Goal: Find specific page/section: Find specific page/section

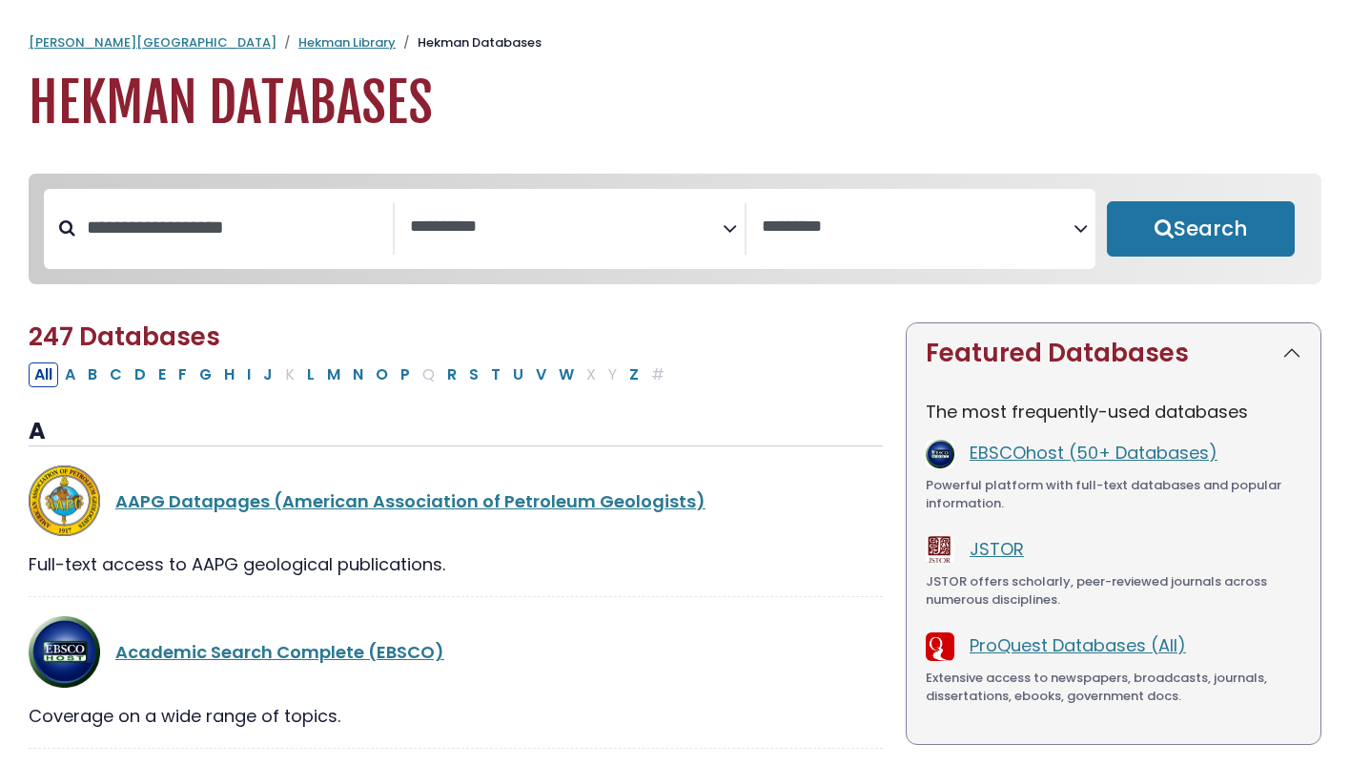
select select "Database Subject Filter"
select select "Database Vendors Filter"
click at [1181, 224] on button "Search" at bounding box center [1201, 228] width 188 height 55
select select "Database Subject Filter"
select select "Database Vendors Filter"
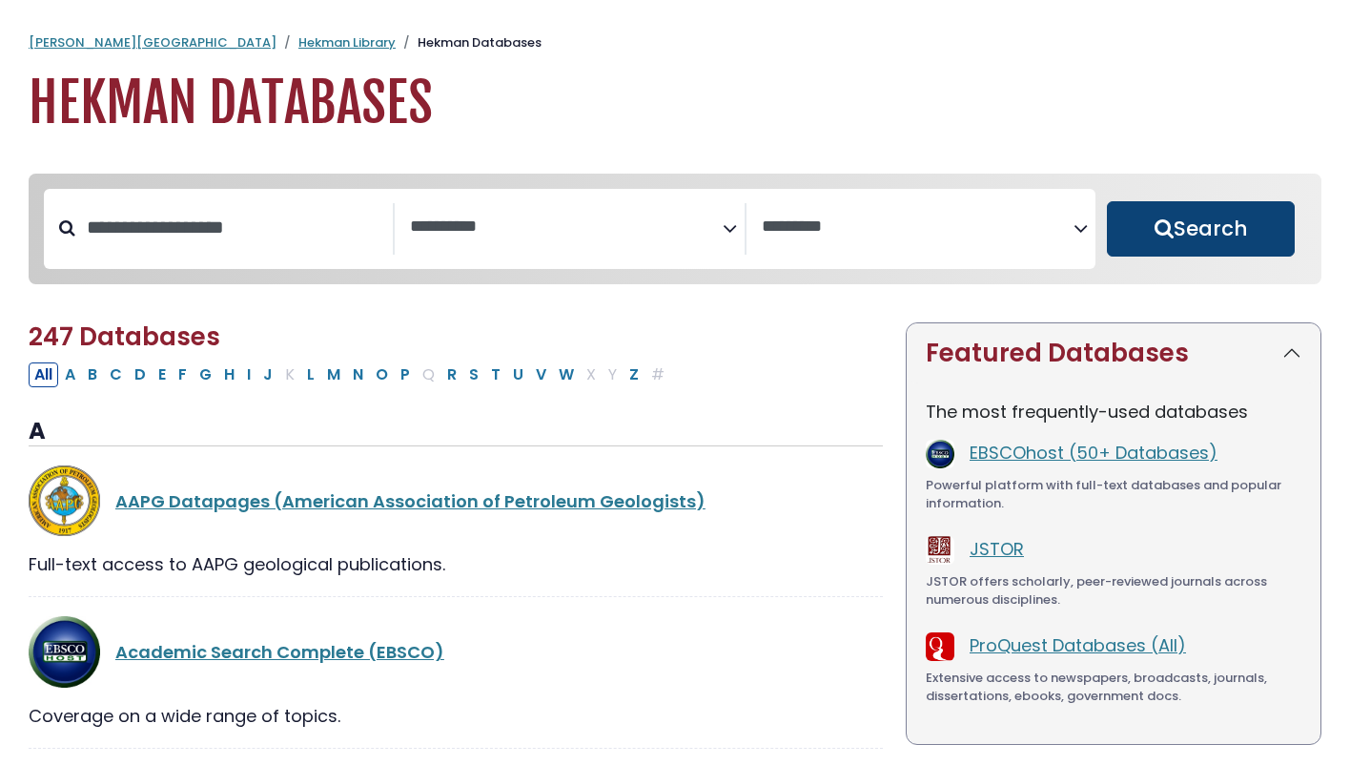
click at [1145, 227] on button "Search" at bounding box center [1201, 228] width 188 height 55
select select "Database Subject Filter"
select select "Database Vendors Filter"
select select "Database Subject Filter"
select select "Database Vendors Filter"
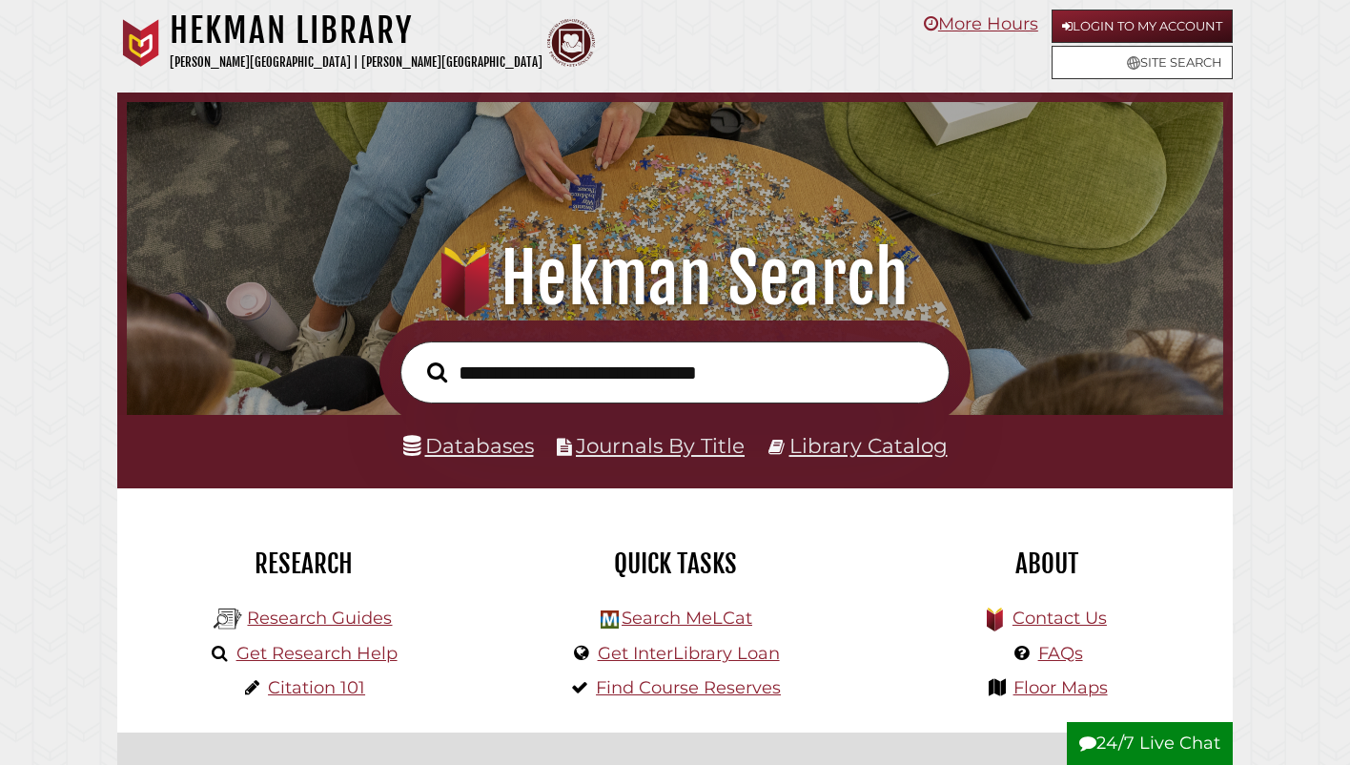
scroll to position [362, 1087]
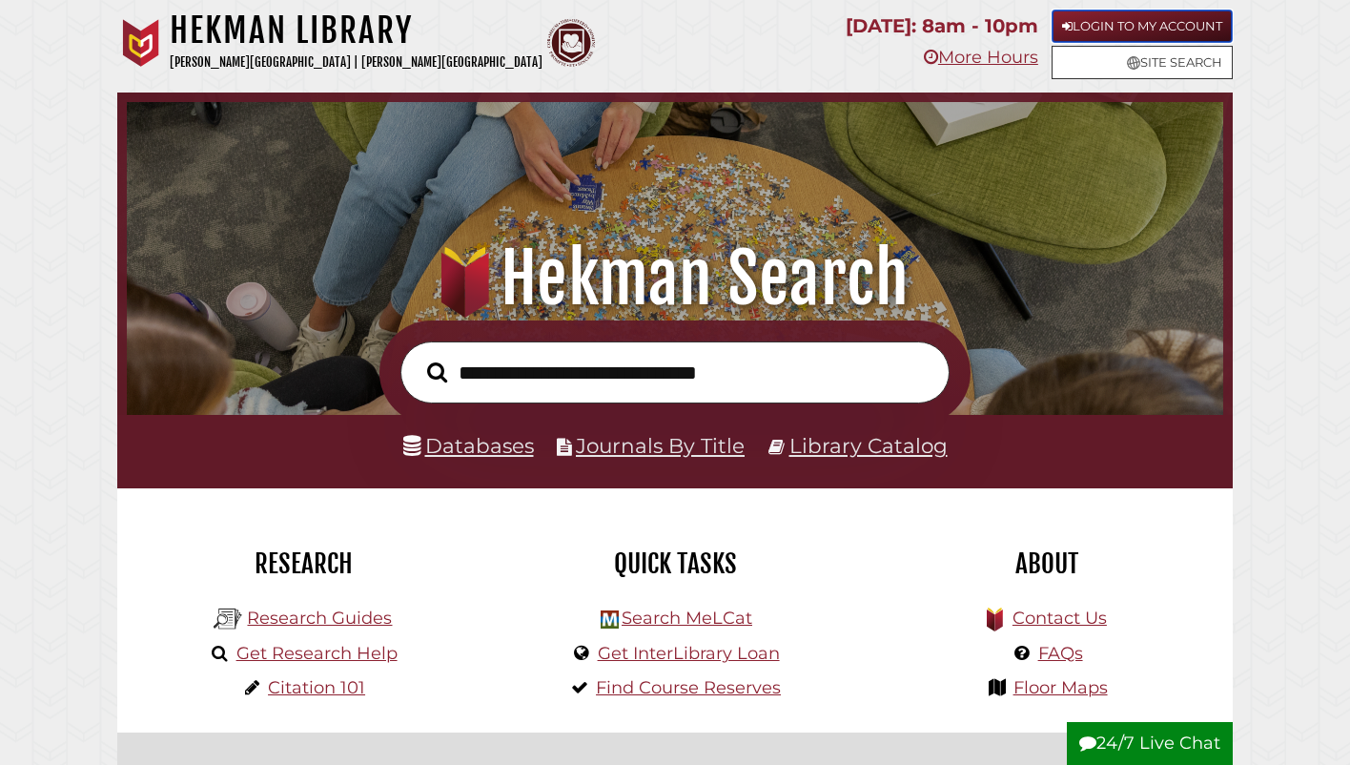
click at [1203, 19] on link "Login to My Account" at bounding box center [1142, 26] width 181 height 33
